Goal: Task Accomplishment & Management: Manage account settings

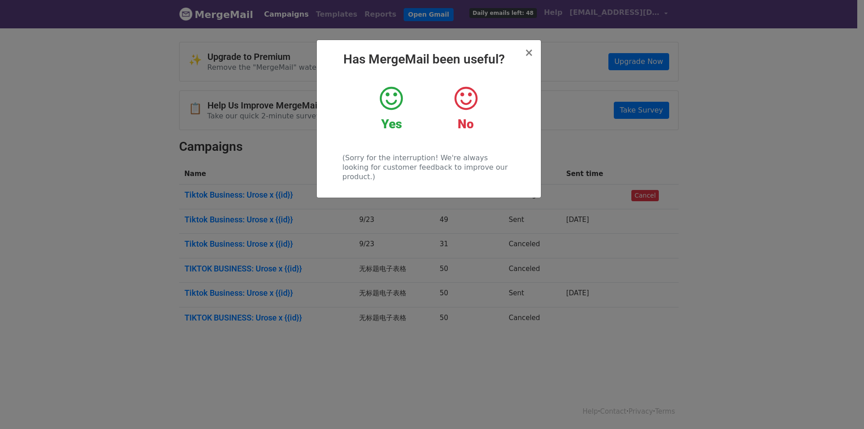
click at [396, 97] on icon at bounding box center [391, 98] width 23 height 27
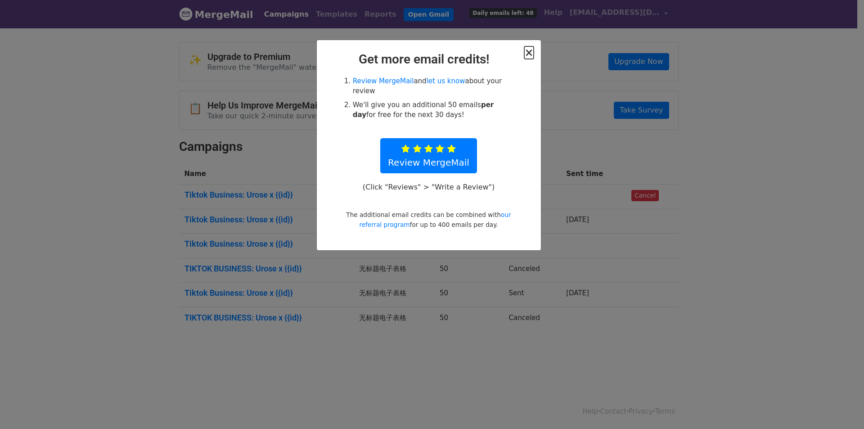
click at [531, 54] on span "×" at bounding box center [528, 52] width 9 height 13
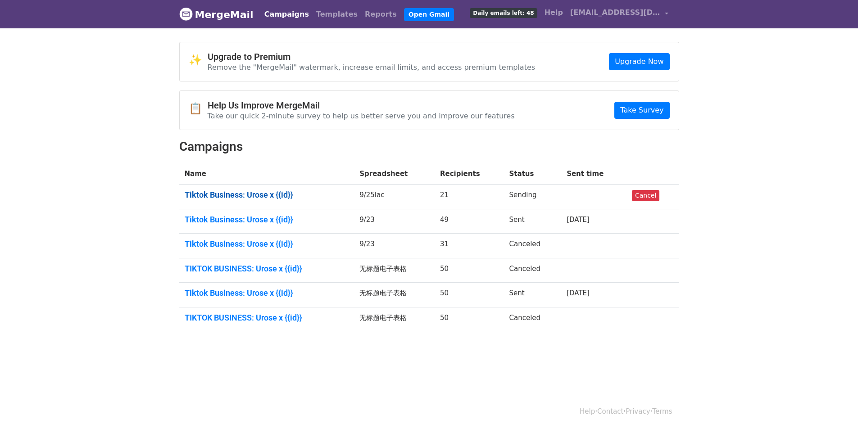
click at [257, 193] on link "Tiktok Business: Urose x {{id}}" at bounding box center [267, 195] width 164 height 10
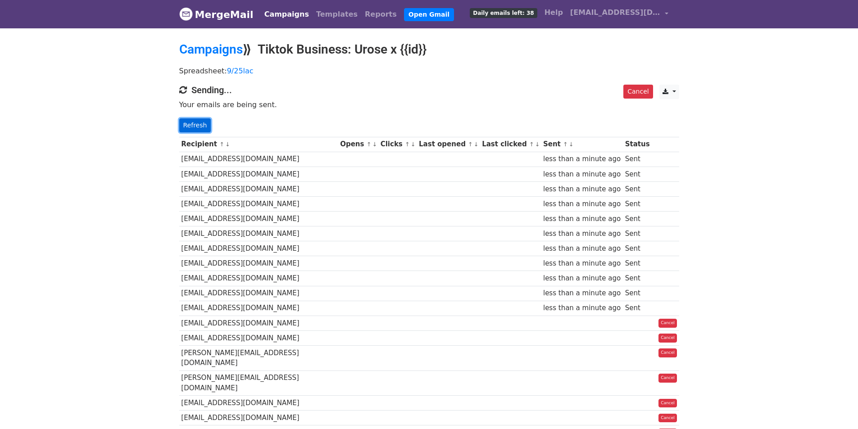
click at [197, 124] on link "Refresh" at bounding box center [195, 125] width 32 height 14
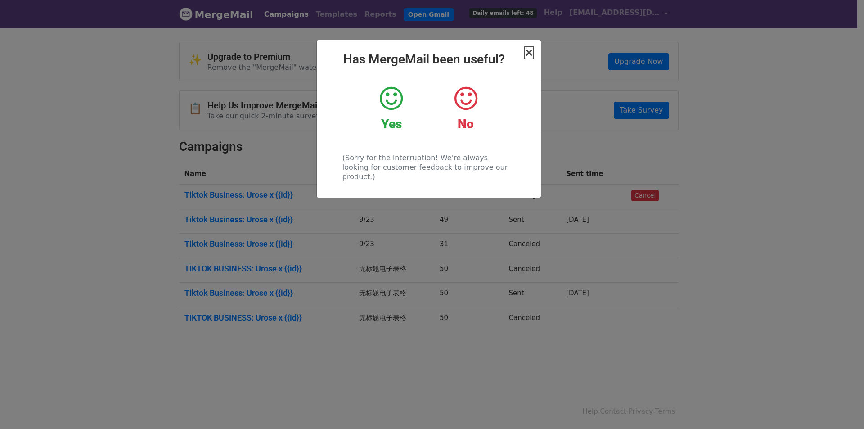
click at [529, 55] on span "×" at bounding box center [528, 52] width 9 height 13
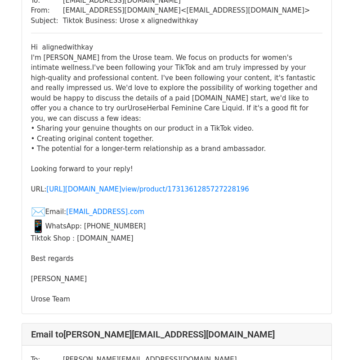
scroll to position [135, 0]
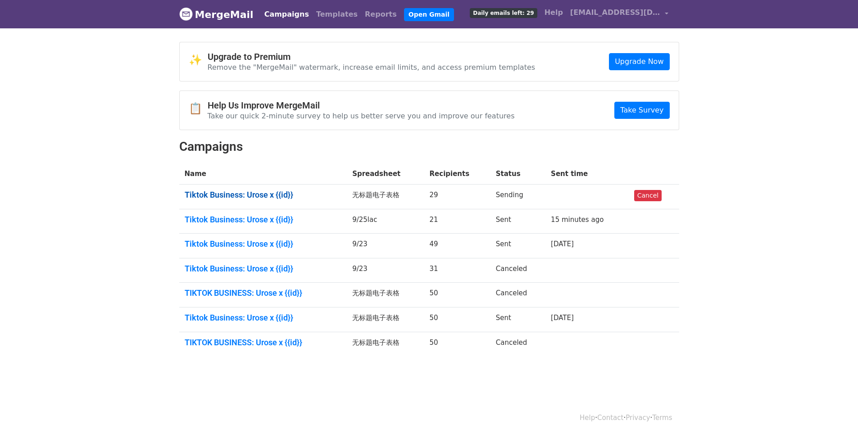
click at [268, 190] on link "Tiktok Business: Urose x {{id}}" at bounding box center [263, 195] width 157 height 10
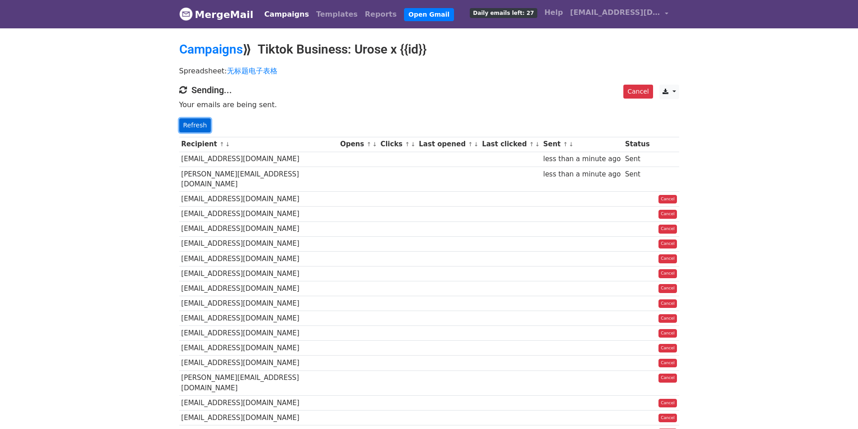
click at [181, 119] on link "Refresh" at bounding box center [195, 125] width 32 height 14
